Goal: Check status: Check status

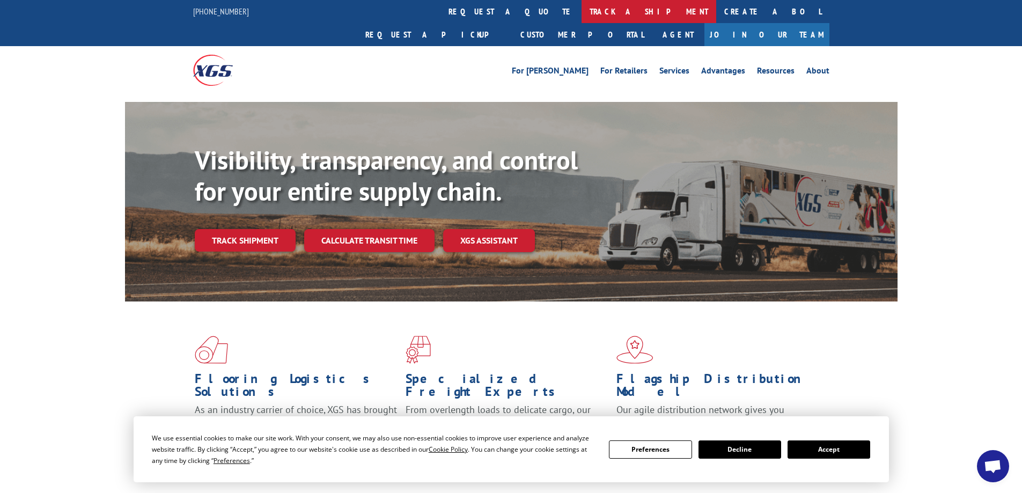
click at [582, 11] on link "track a shipment" at bounding box center [649, 11] width 135 height 23
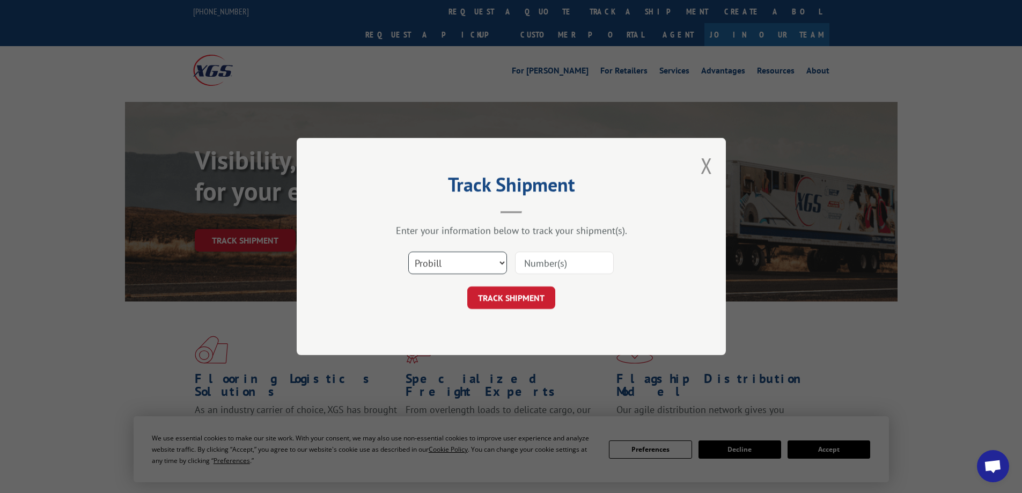
click at [500, 261] on select "Select category... Probill BOL PO" at bounding box center [457, 263] width 99 height 23
select select "bol"
click at [408, 252] on select "Select category... Probill BOL PO" at bounding box center [457, 263] width 99 height 23
click at [535, 260] on input at bounding box center [564, 263] width 99 height 23
type input "867672"
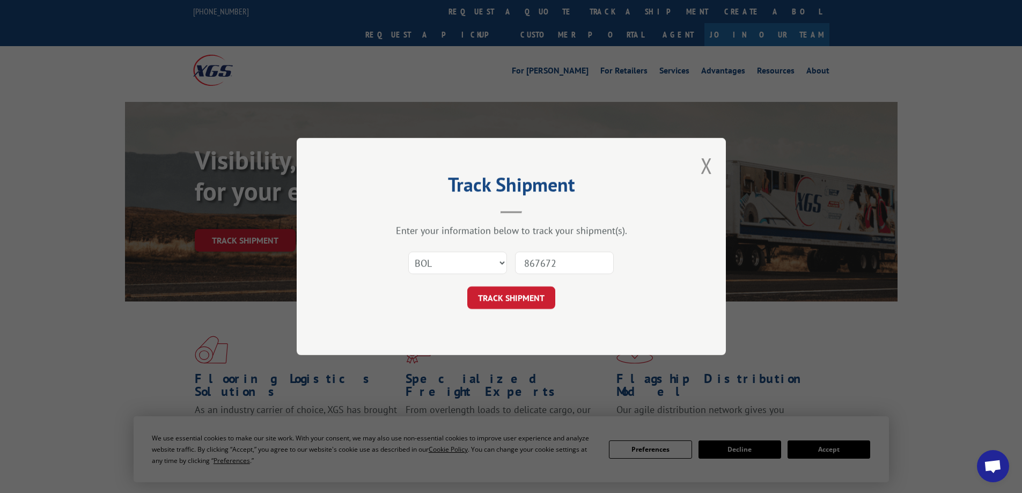
click button "TRACK SHIPMENT" at bounding box center [511, 298] width 88 height 23
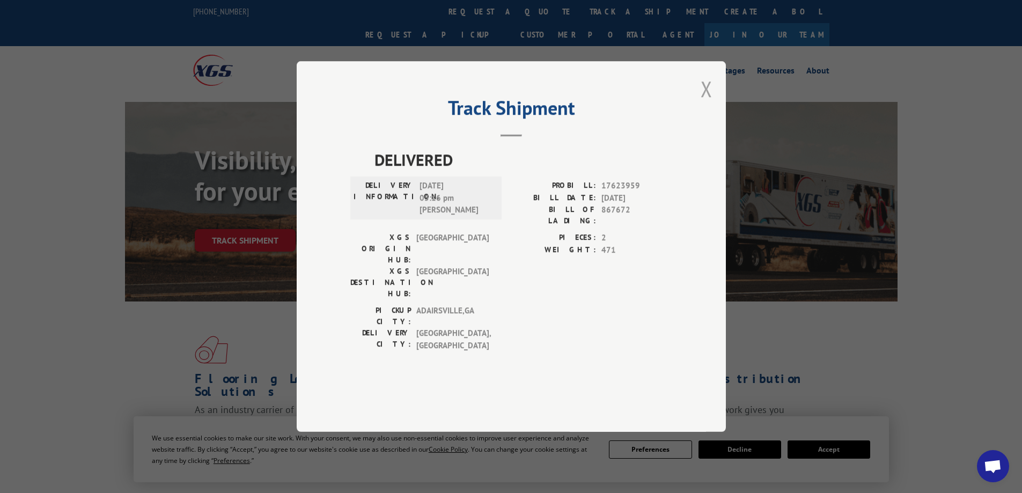
click at [707, 103] on button "Close modal" at bounding box center [707, 89] width 12 height 28
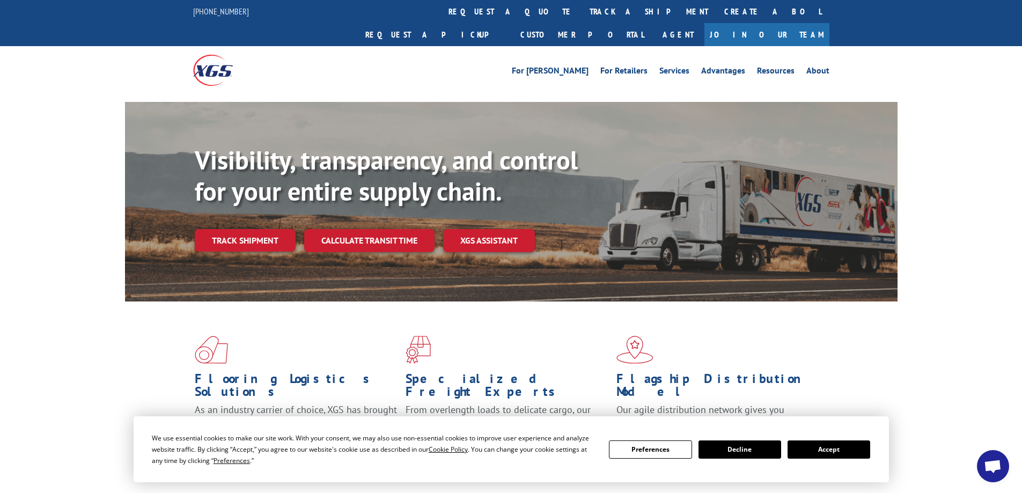
click at [945, 244] on div "Visibility, transparency, and control for your entire supply chain. Track shipm…" at bounding box center [511, 212] width 1022 height 221
click at [824, 452] on button "Accept" at bounding box center [829, 450] width 83 height 18
